Goal: Information Seeking & Learning: Learn about a topic

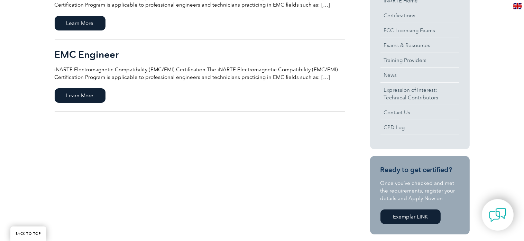
scroll to position [209, 0]
click at [69, 97] on span "Learn More" at bounding box center [80, 95] width 51 height 15
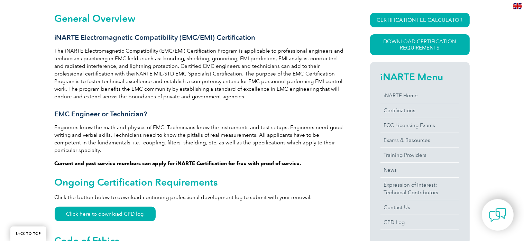
scroll to position [48, 0]
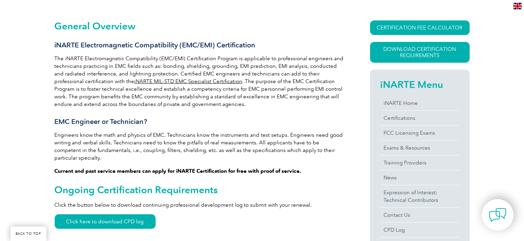
scroll to position [152, 0]
